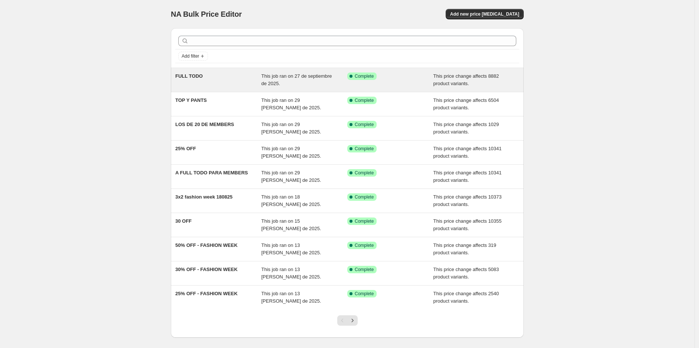
click at [241, 88] on div "FULL TODO This job ran on 27 de septiembre de 2025. Success Complete Complete T…" at bounding box center [347, 80] width 353 height 24
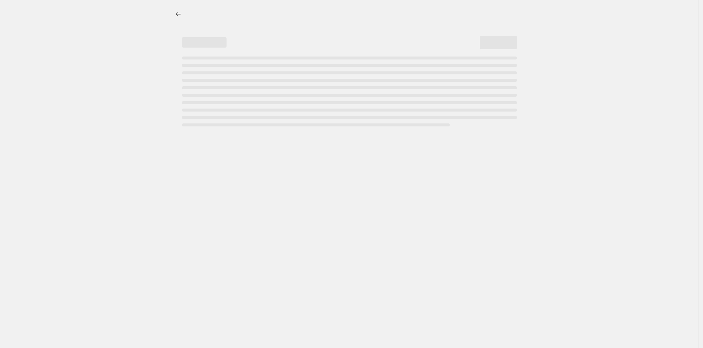
select select "pcap"
select select "no_change"
select select "tag"
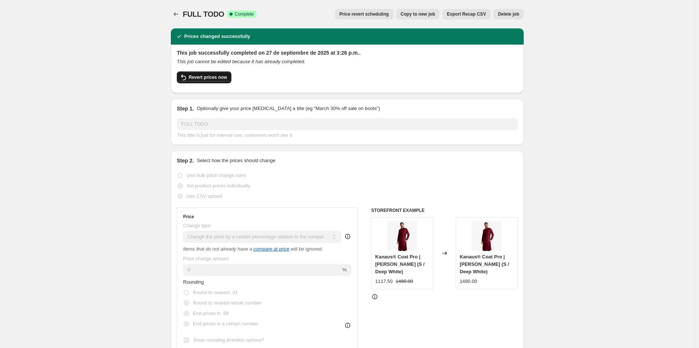
click at [218, 79] on span "Revert prices now" at bounding box center [208, 77] width 38 height 6
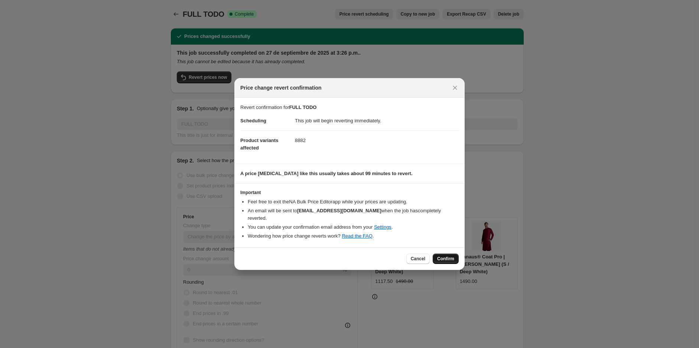
click at [443, 256] on span "Confirm" at bounding box center [445, 259] width 17 height 6
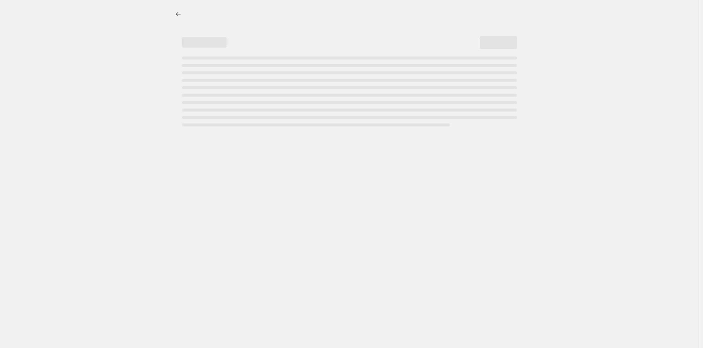
select select "pcap"
select select "no_change"
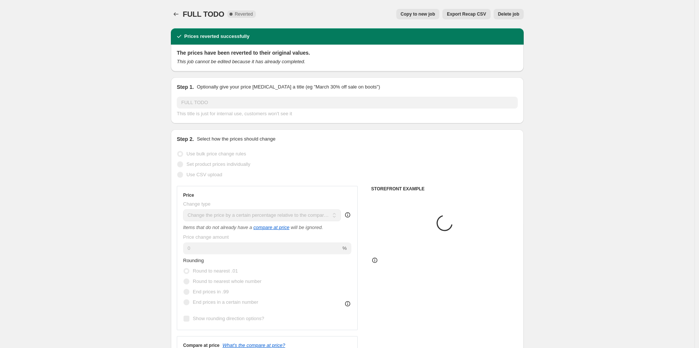
select select "tag"
